Goal: Task Accomplishment & Management: Manage account settings

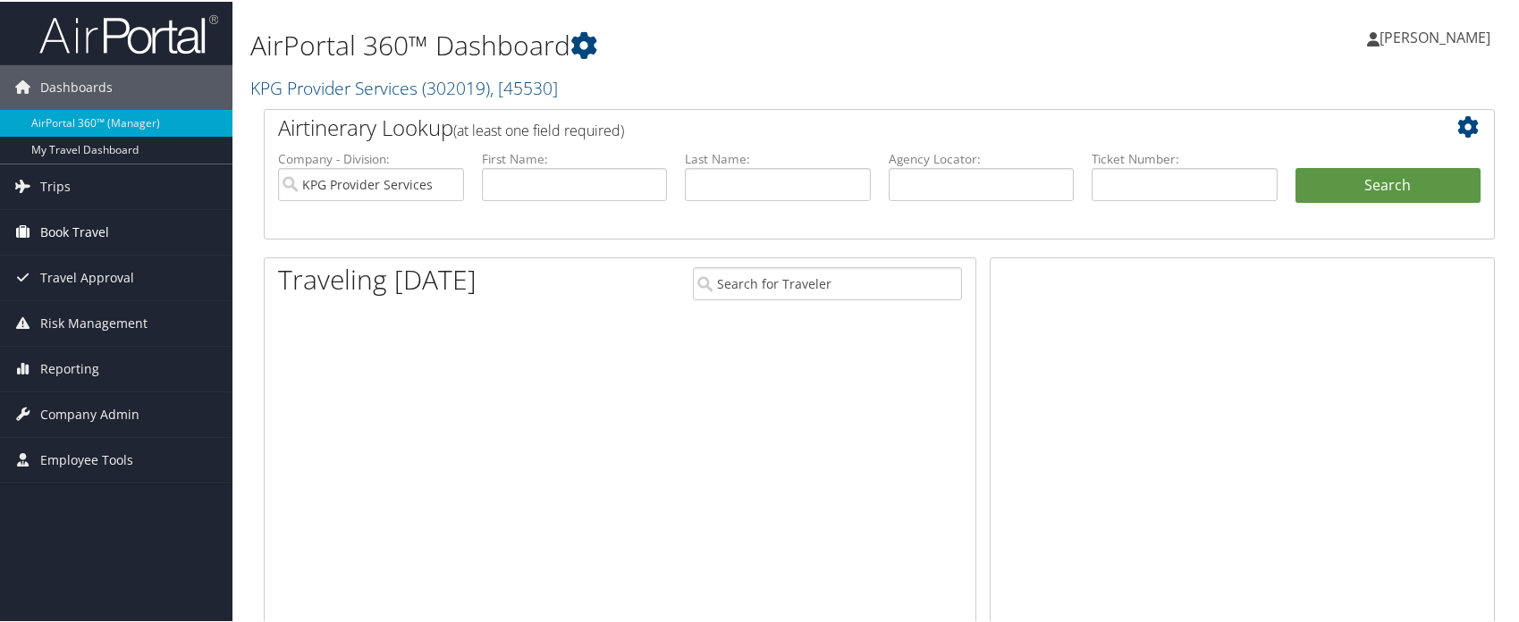
click at [106, 222] on span "Book Travel" at bounding box center [74, 230] width 69 height 45
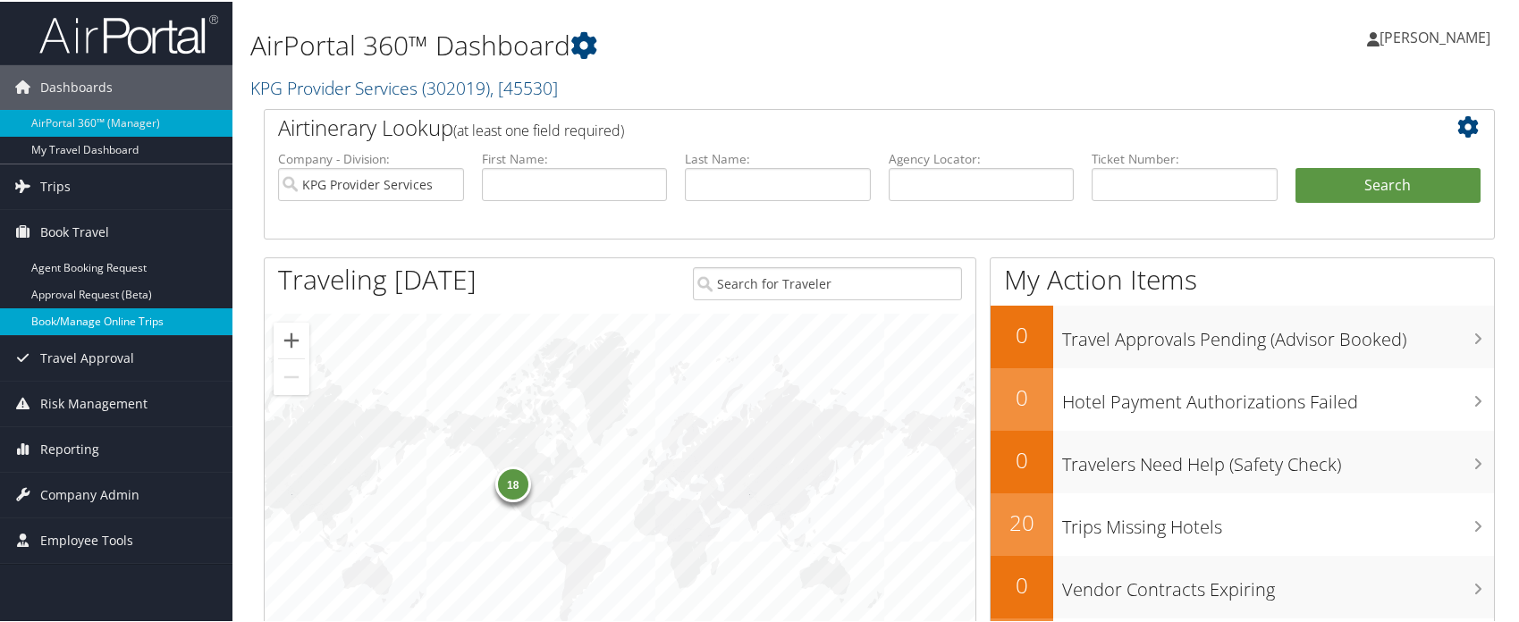
click at [105, 315] on link "Book/Manage Online Trips" at bounding box center [116, 320] width 233 height 27
click at [84, 494] on span "Company Admin" at bounding box center [89, 493] width 99 height 45
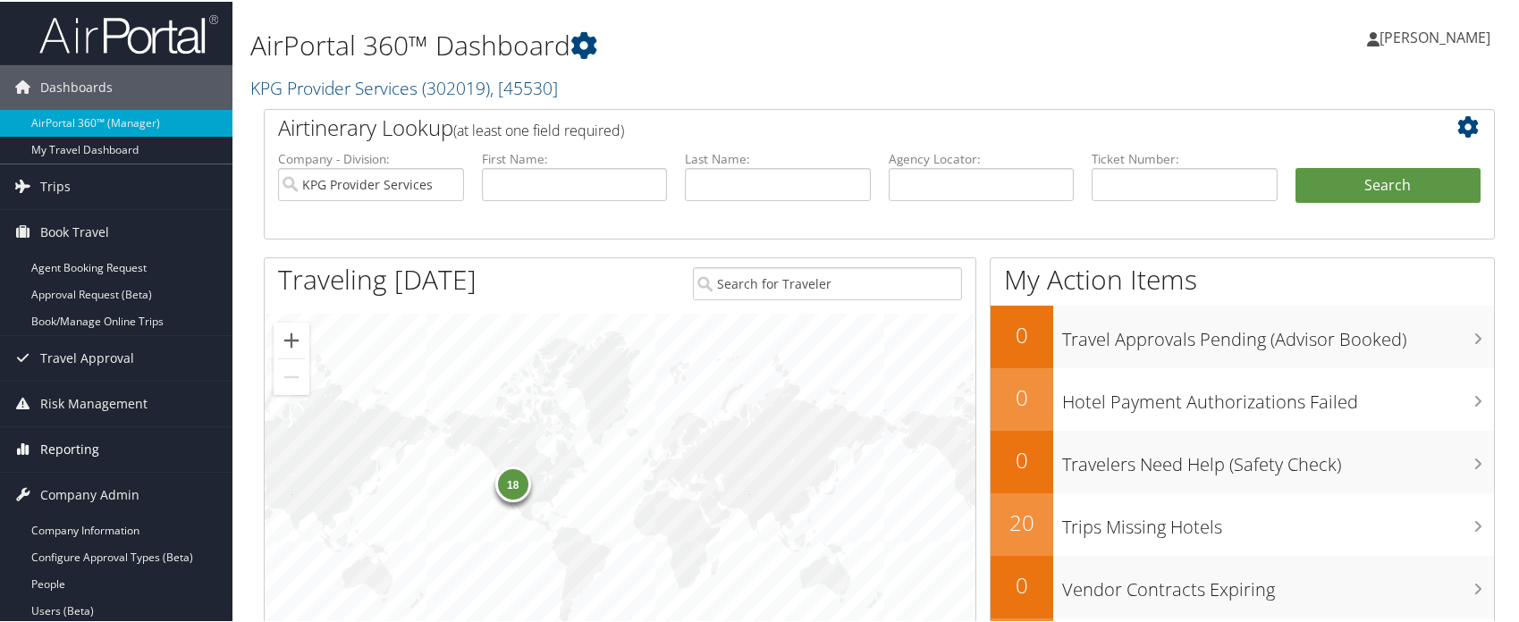
scroll to position [268, 0]
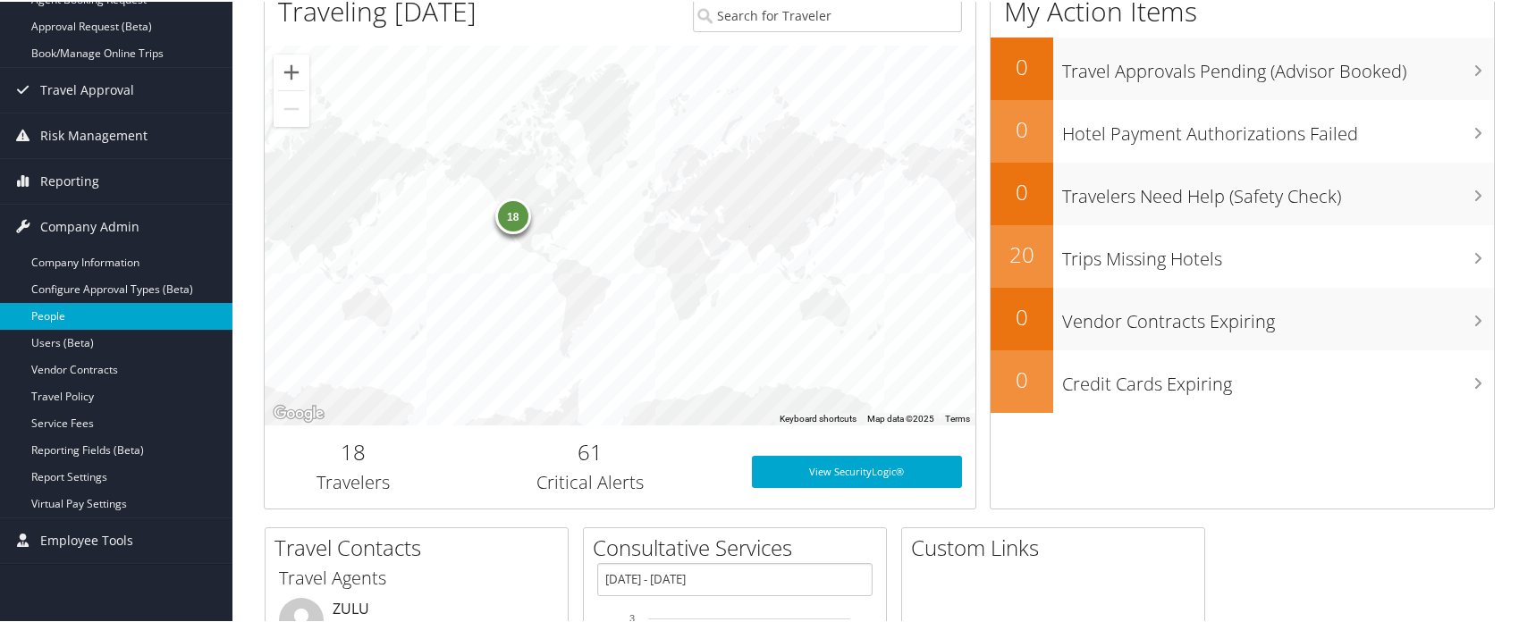
click at [47, 306] on link "People" at bounding box center [116, 314] width 233 height 27
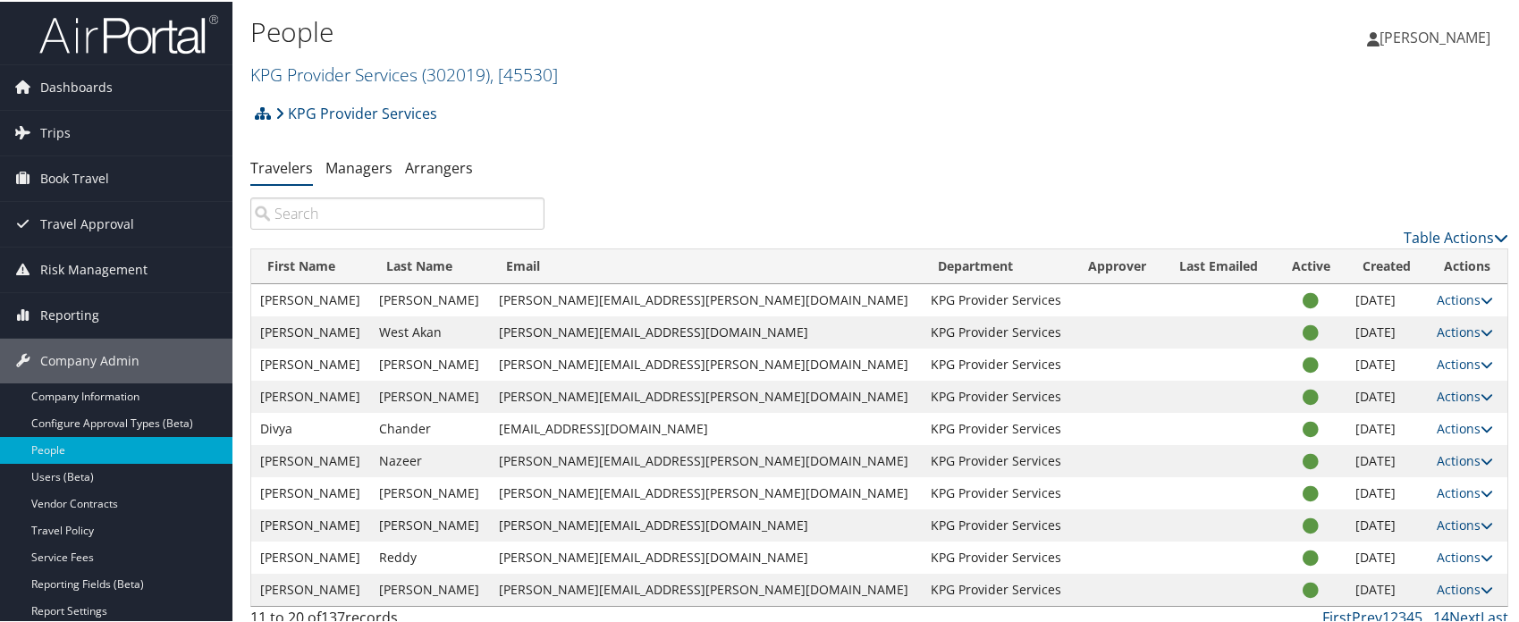
scroll to position [74, 0]
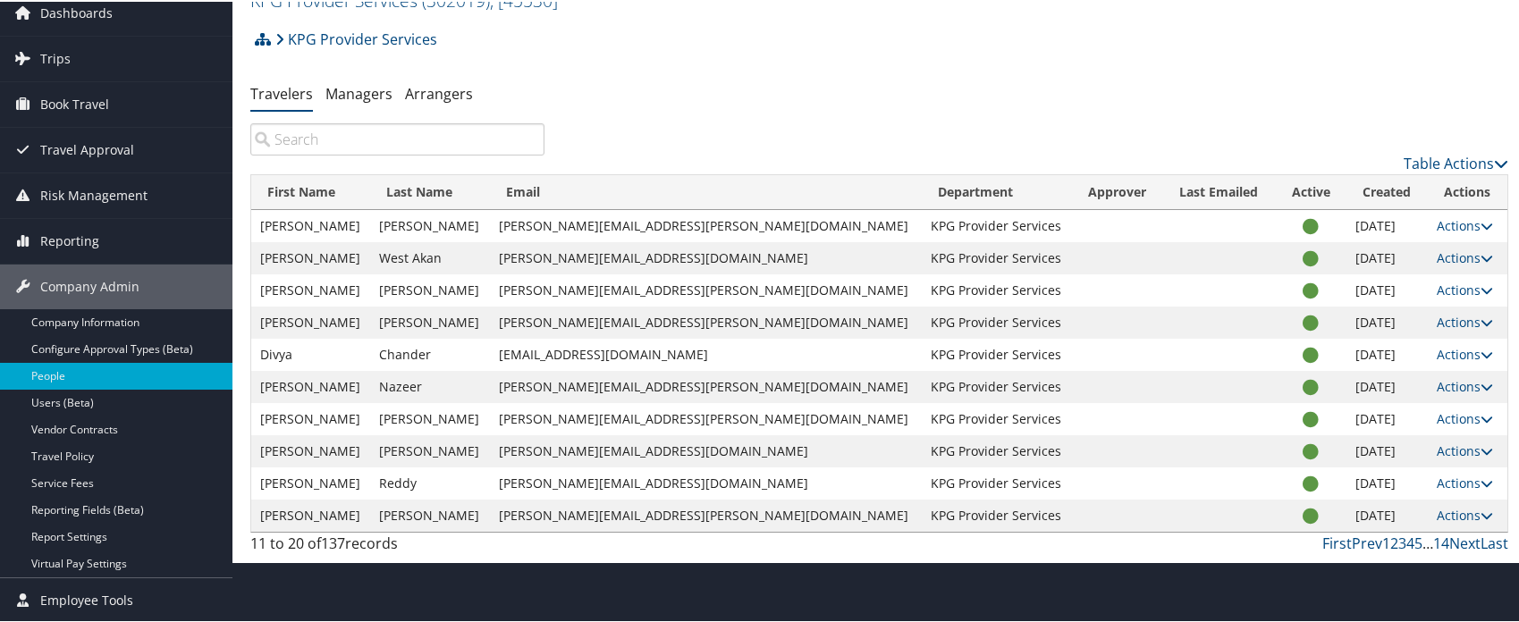
click at [1383, 543] on link "1" at bounding box center [1387, 542] width 8 height 20
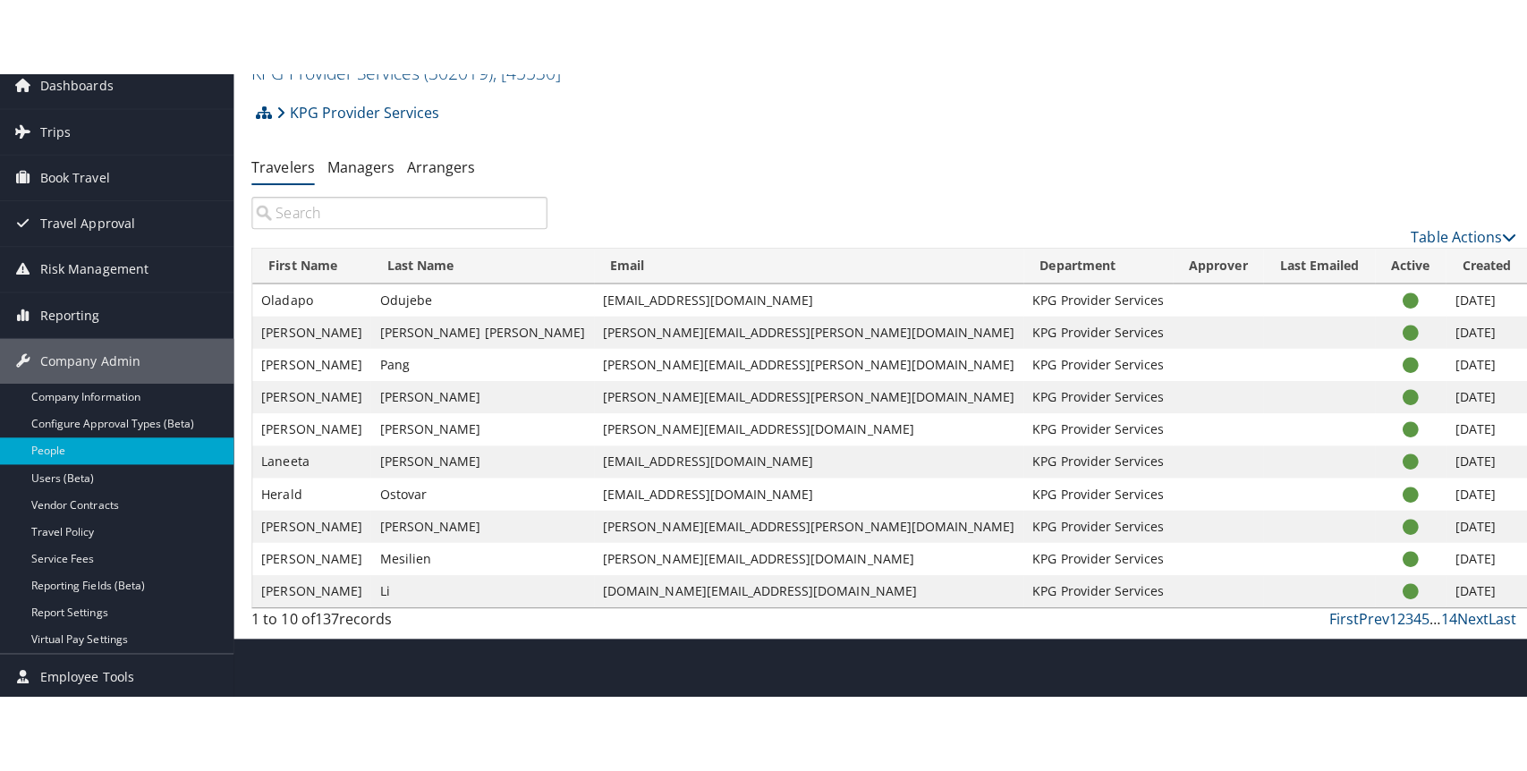
scroll to position [0, 0]
